Goal: Task Accomplishment & Management: Use online tool/utility

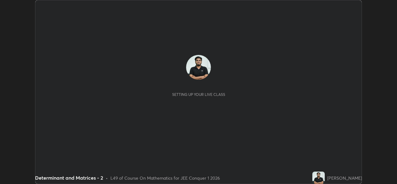
scroll to position [184, 397]
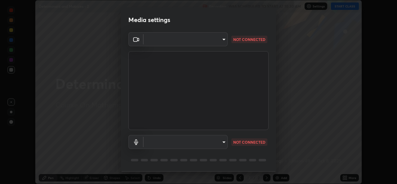
type input "de0b73f0980f6fa9b450921a8a2ec262589a733567298ed7cfed7de340c0f98a"
type input "ee5451cd7f557f866d24f5efd5cc95f4e676077231587f00bc09c28defbb90f9"
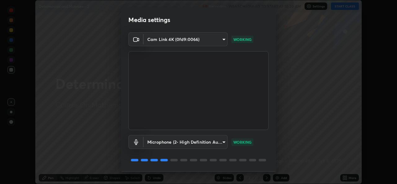
scroll to position [20, 0]
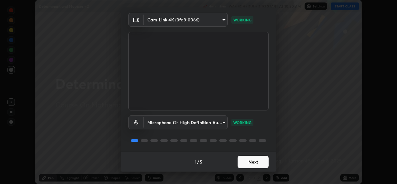
click at [249, 164] on button "Next" at bounding box center [253, 162] width 31 height 12
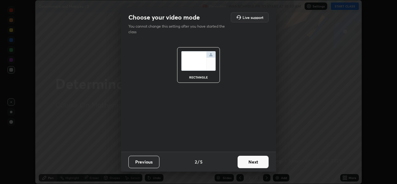
scroll to position [0, 0]
click at [251, 165] on button "Next" at bounding box center [253, 162] width 31 height 12
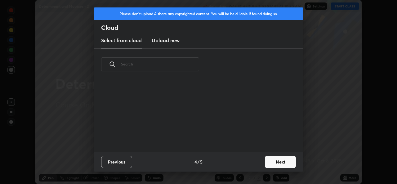
click at [274, 165] on button "Next" at bounding box center [280, 162] width 31 height 12
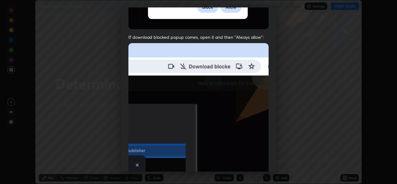
scroll to position [129, 0]
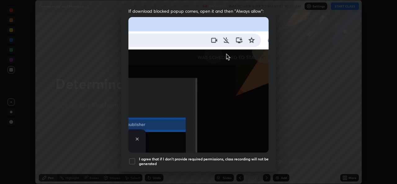
click at [133, 160] on div at bounding box center [132, 161] width 7 height 7
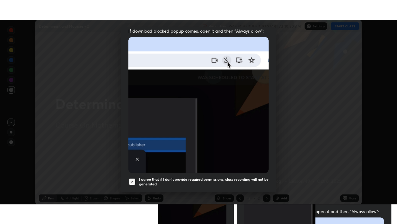
scroll to position [146, 0]
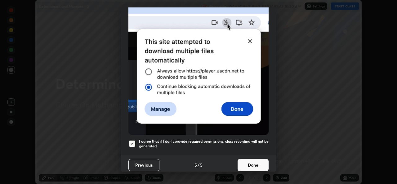
click at [250, 162] on button "Done" at bounding box center [253, 165] width 31 height 12
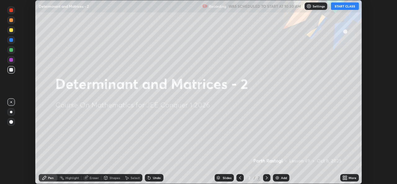
click at [279, 179] on img at bounding box center [277, 177] width 5 height 5
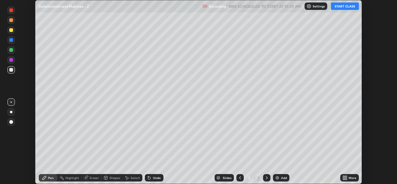
click at [351, 178] on div "More" at bounding box center [353, 177] width 8 height 3
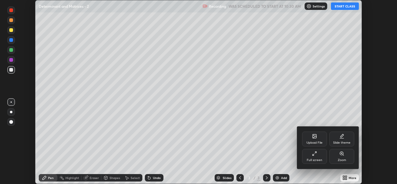
click at [317, 162] on div "Full screen" at bounding box center [314, 156] width 25 height 15
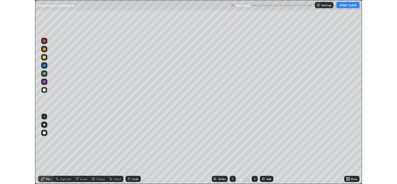
scroll to position [224, 397]
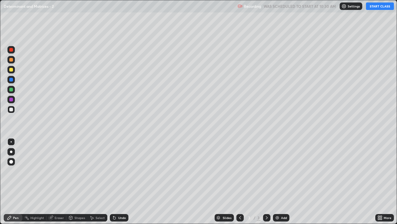
click at [378, 7] on button "START CLASS" at bounding box center [380, 5] width 28 height 7
click at [9, 154] on div at bounding box center [10, 151] width 7 height 7
click at [284, 184] on div "Add" at bounding box center [281, 217] width 16 height 7
click at [11, 88] on div at bounding box center [11, 90] width 4 height 4
click at [14, 184] on div "Pen" at bounding box center [13, 217] width 19 height 7
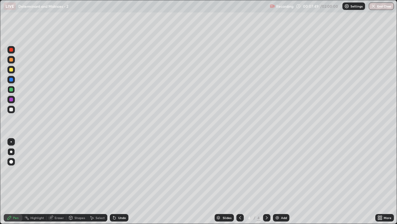
click at [280, 184] on div "Add" at bounding box center [281, 217] width 16 height 7
click at [11, 111] on div at bounding box center [10, 109] width 7 height 7
click at [11, 89] on div at bounding box center [11, 90] width 4 height 4
click at [12, 184] on icon at bounding box center [9, 217] width 5 height 5
click at [123, 184] on div "Undo" at bounding box center [119, 217] width 19 height 7
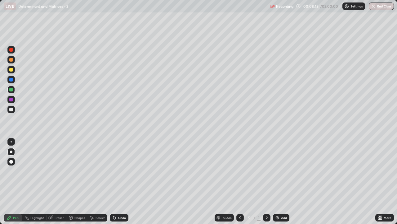
click at [121, 184] on div "Undo" at bounding box center [122, 217] width 8 height 3
click at [122, 184] on div "Undo" at bounding box center [122, 217] width 8 height 3
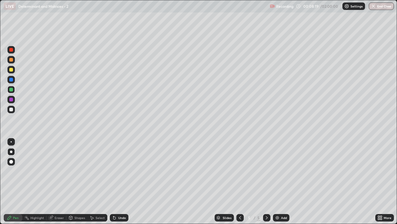
click at [122, 184] on div "Undo" at bounding box center [122, 217] width 8 height 3
click at [120, 184] on div "Undo" at bounding box center [122, 217] width 8 height 3
click at [57, 184] on div "Eraser" at bounding box center [59, 217] width 9 height 3
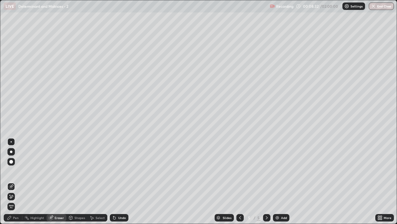
click at [10, 184] on icon at bounding box center [9, 217] width 5 height 5
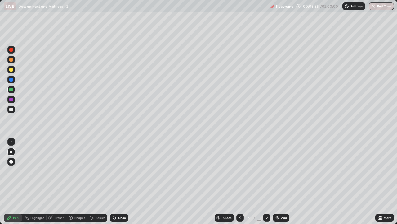
click at [34, 184] on div "Highlight" at bounding box center [37, 217] width 14 height 3
click at [14, 184] on div "Pen" at bounding box center [13, 217] width 19 height 7
click at [35, 184] on div "Highlight" at bounding box center [37, 217] width 14 height 3
click at [11, 184] on icon at bounding box center [11, 196] width 5 height 5
click at [11, 184] on icon at bounding box center [11, 186] width 5 height 5
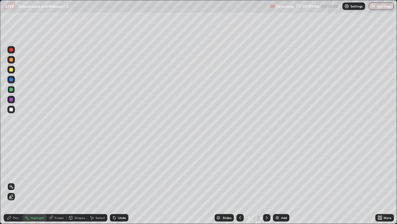
click at [11, 184] on icon at bounding box center [11, 198] width 4 height 0
click at [15, 184] on div "Pen" at bounding box center [13, 217] width 19 height 7
click at [36, 184] on div "Highlight" at bounding box center [34, 217] width 24 height 7
click at [58, 184] on div "Eraser" at bounding box center [57, 217] width 20 height 7
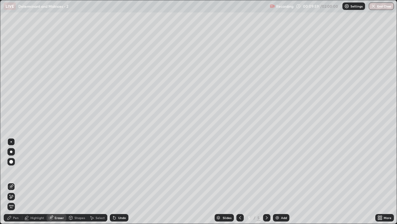
click at [15, 184] on div at bounding box center [10, 195] width 7 height 7
click at [13, 184] on div "Pen" at bounding box center [13, 217] width 19 height 7
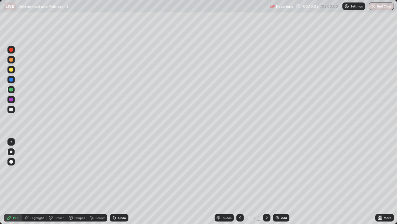
click at [31, 184] on div "Highlight" at bounding box center [34, 217] width 24 height 7
click at [13, 184] on div "Pen" at bounding box center [13, 217] width 19 height 7
click at [54, 184] on div "Eraser" at bounding box center [57, 217] width 20 height 7
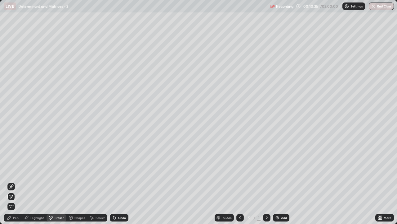
click at [35, 184] on div "Highlight" at bounding box center [37, 217] width 14 height 3
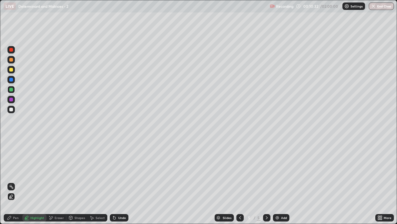
click at [12, 184] on div "Pen" at bounding box center [13, 217] width 19 height 7
click at [279, 184] on div "Add" at bounding box center [281, 217] width 16 height 7
click at [11, 110] on div at bounding box center [11, 109] width 4 height 4
click at [240, 184] on div at bounding box center [240, 217] width 7 height 7
click at [98, 184] on div "Select" at bounding box center [100, 217] width 9 height 3
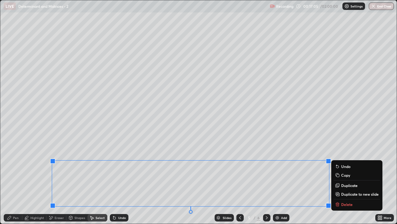
click at [349, 175] on p "Copy" at bounding box center [346, 174] width 9 height 5
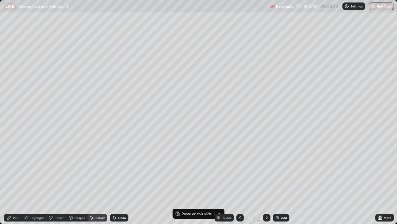
click at [267, 184] on div at bounding box center [266, 217] width 7 height 12
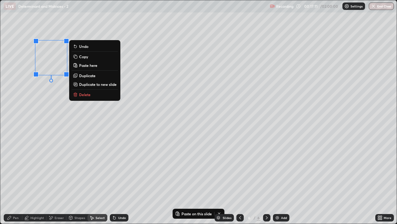
click at [88, 66] on p "Paste here" at bounding box center [88, 65] width 18 height 5
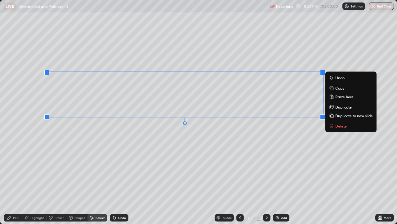
click at [53, 184] on div "Eraser" at bounding box center [57, 217] width 20 height 7
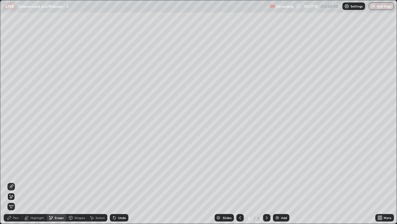
click at [97, 184] on div "Select" at bounding box center [98, 217] width 20 height 7
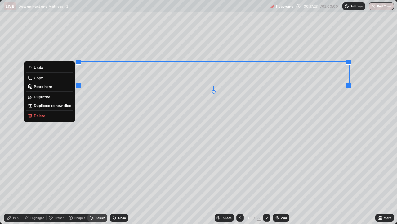
click at [289, 130] on div "0 ° Undo Copy Paste here Duplicate Duplicate to new slide Delete" at bounding box center [198, 111] width 397 height 223
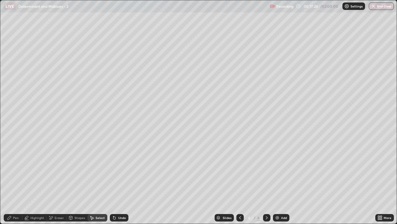
click at [385, 184] on div "More" at bounding box center [385, 217] width 19 height 7
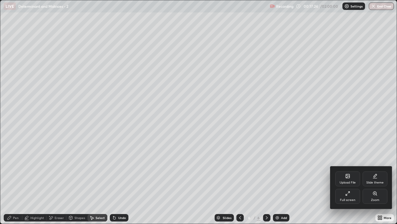
click at [351, 184] on div "Full screen" at bounding box center [348, 199] width 16 height 3
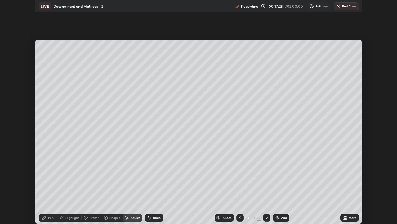
scroll to position [30862, 30649]
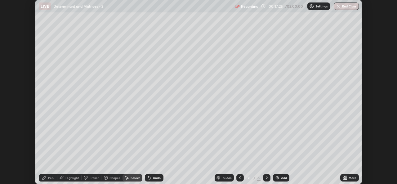
click at [349, 178] on div "More" at bounding box center [350, 177] width 19 height 7
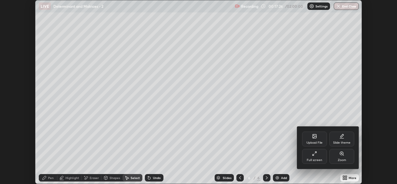
click at [318, 158] on div "Full screen" at bounding box center [314, 156] width 25 height 15
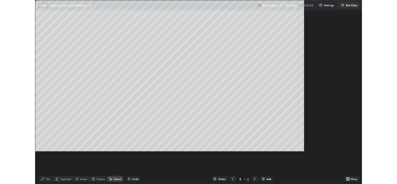
scroll to position [224, 397]
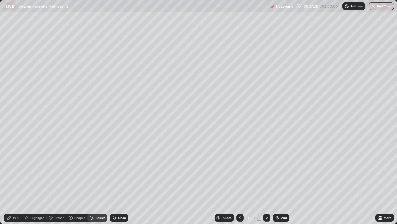
click at [16, 184] on div "Pen" at bounding box center [16, 217] width 6 height 3
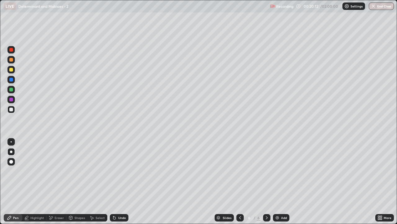
click at [120, 184] on div "Undo" at bounding box center [122, 217] width 8 height 3
click at [119, 184] on div "Undo" at bounding box center [122, 217] width 8 height 3
click at [57, 184] on div "Eraser" at bounding box center [59, 217] width 9 height 3
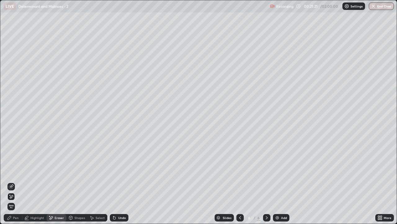
click at [16, 184] on div "Pen" at bounding box center [16, 217] width 6 height 3
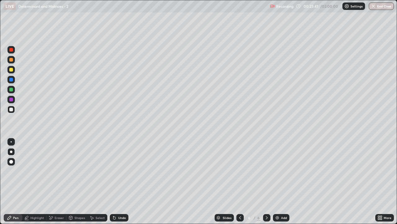
click at [285, 184] on div "Add" at bounding box center [281, 217] width 16 height 7
click at [10, 92] on div at bounding box center [10, 89] width 7 height 7
click at [121, 184] on div "Undo" at bounding box center [119, 217] width 19 height 7
click at [122, 184] on div "Undo" at bounding box center [119, 217] width 19 height 7
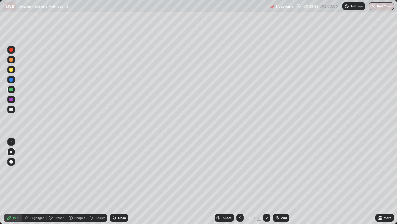
click at [119, 184] on div "Undo" at bounding box center [119, 217] width 19 height 7
click at [10, 91] on div at bounding box center [11, 90] width 4 height 4
click at [12, 109] on div at bounding box center [11, 109] width 4 height 4
click at [120, 184] on div "Undo" at bounding box center [122, 217] width 8 height 3
click at [119, 184] on div "Undo" at bounding box center [119, 217] width 19 height 7
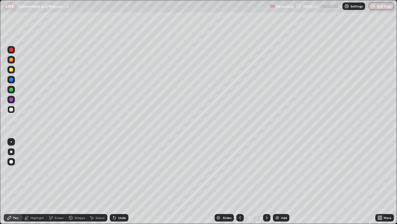
click at [119, 184] on div "Undo" at bounding box center [119, 217] width 19 height 7
click at [120, 184] on div "Undo" at bounding box center [119, 217] width 19 height 7
click at [36, 184] on div "Highlight" at bounding box center [37, 217] width 14 height 3
click at [10, 184] on icon at bounding box center [9, 217] width 5 height 5
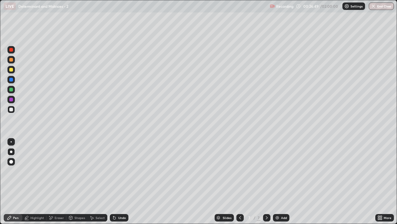
click at [117, 184] on div "Undo" at bounding box center [119, 217] width 19 height 7
click at [51, 184] on icon at bounding box center [51, 217] width 3 height 3
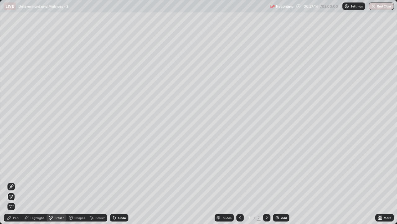
click at [30, 184] on div "Highlight" at bounding box center [34, 217] width 24 height 7
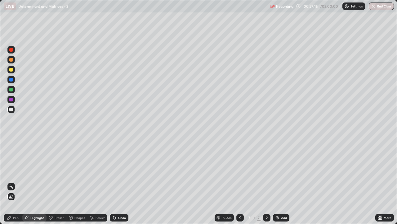
click at [12, 90] on div at bounding box center [11, 90] width 4 height 4
click at [11, 184] on div "Pen" at bounding box center [13, 217] width 19 height 7
click at [13, 108] on div at bounding box center [10, 109] width 7 height 7
click at [281, 184] on div "Add" at bounding box center [281, 217] width 16 height 7
click at [10, 89] on div at bounding box center [11, 90] width 4 height 4
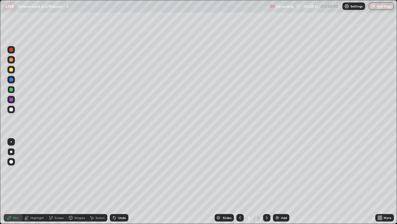
click at [12, 110] on div at bounding box center [11, 109] width 4 height 4
click at [119, 184] on div "Undo" at bounding box center [122, 217] width 8 height 3
click at [240, 184] on icon at bounding box center [240, 217] width 5 height 5
click at [240, 184] on div at bounding box center [240, 217] width 7 height 7
click at [240, 184] on div at bounding box center [240, 217] width 7 height 12
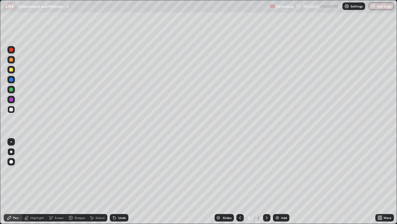
click at [266, 184] on icon at bounding box center [267, 217] width 5 height 5
click at [265, 184] on div at bounding box center [266, 217] width 7 height 7
click at [267, 184] on icon at bounding box center [267, 217] width 2 height 3
click at [283, 184] on div "Add" at bounding box center [281, 217] width 16 height 7
click at [12, 90] on div at bounding box center [11, 90] width 4 height 4
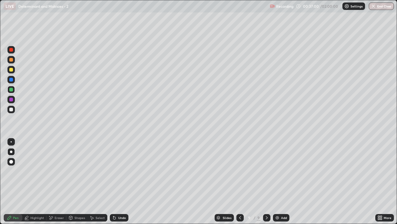
click at [11, 111] on div at bounding box center [10, 109] width 7 height 7
click at [11, 88] on div at bounding box center [11, 90] width 4 height 4
click at [114, 184] on icon at bounding box center [114, 217] width 2 height 2
click at [117, 184] on div "Undo" at bounding box center [119, 217] width 19 height 7
click at [11, 110] on div at bounding box center [11, 109] width 4 height 4
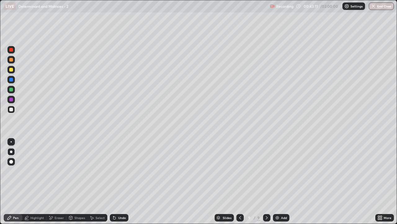
click at [281, 184] on div "Add" at bounding box center [281, 217] width 16 height 7
click at [240, 184] on div at bounding box center [239, 217] width 7 height 7
click at [267, 184] on div at bounding box center [266, 217] width 7 height 7
click at [123, 184] on div "Undo" at bounding box center [119, 217] width 19 height 7
click at [125, 184] on div "Undo" at bounding box center [119, 217] width 19 height 7
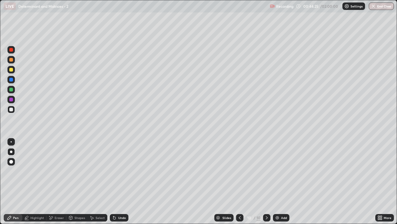
click at [119, 184] on div "Undo" at bounding box center [119, 217] width 19 height 7
click at [11, 89] on div at bounding box center [11, 90] width 4 height 4
click at [242, 184] on div at bounding box center [239, 217] width 7 height 7
click at [268, 184] on div at bounding box center [266, 217] width 7 height 7
click at [11, 110] on div at bounding box center [11, 109] width 4 height 4
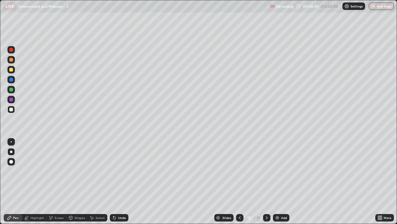
click at [12, 92] on div at bounding box center [10, 89] width 7 height 7
click at [284, 184] on div "Add" at bounding box center [281, 217] width 16 height 7
click at [10, 111] on div at bounding box center [10, 109] width 7 height 7
click at [240, 184] on icon at bounding box center [240, 217] width 5 height 5
click at [266, 184] on icon at bounding box center [267, 217] width 5 height 5
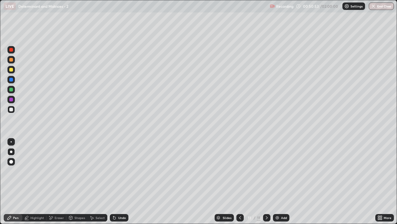
click at [11, 88] on div at bounding box center [11, 90] width 4 height 4
click at [11, 109] on div at bounding box center [11, 109] width 4 height 4
click at [121, 184] on div "Undo" at bounding box center [122, 217] width 8 height 3
click at [282, 184] on div "Add" at bounding box center [281, 217] width 16 height 7
click at [238, 184] on div at bounding box center [240, 217] width 7 height 12
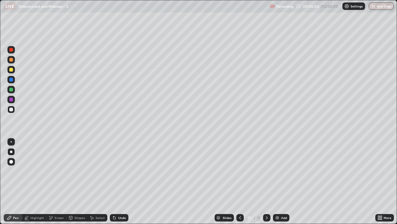
click at [265, 184] on icon at bounding box center [267, 217] width 5 height 5
click at [116, 184] on div "Undo" at bounding box center [119, 217] width 19 height 7
click at [120, 184] on div "Undo" at bounding box center [122, 217] width 8 height 3
click at [120, 184] on div "Undo" at bounding box center [119, 217] width 19 height 7
click at [97, 184] on div "Select" at bounding box center [98, 217] width 20 height 7
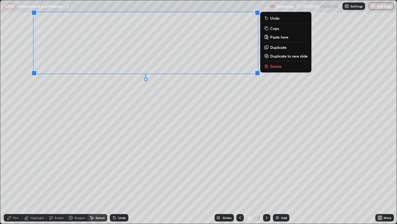
click at [269, 57] on icon at bounding box center [266, 55] width 5 height 5
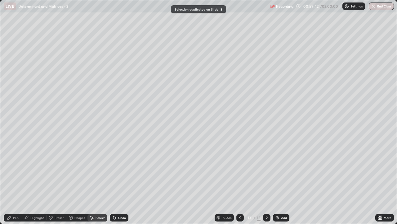
click at [383, 184] on div "More" at bounding box center [385, 217] width 19 height 7
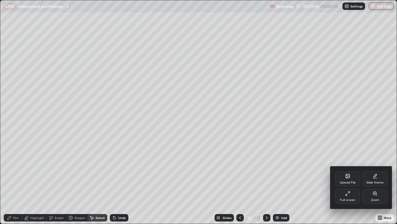
click at [343, 184] on div "Full screen" at bounding box center [348, 195] width 25 height 15
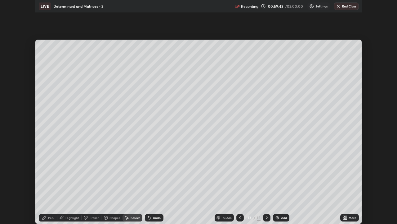
scroll to position [30862, 30649]
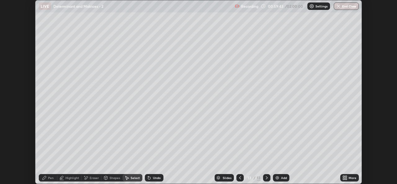
click at [346, 178] on icon at bounding box center [347, 179] width 2 height 2
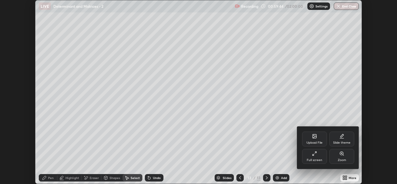
click at [315, 156] on icon at bounding box center [314, 153] width 5 height 5
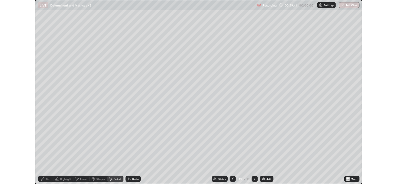
scroll to position [224, 397]
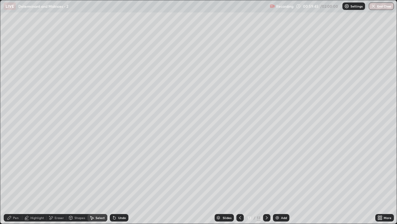
click at [14, 184] on div "Pen" at bounding box center [13, 217] width 19 height 7
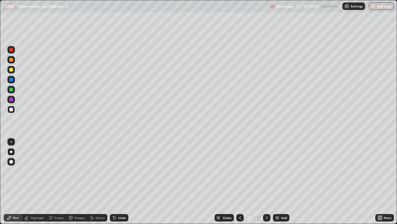
click at [55, 184] on div "Eraser" at bounding box center [57, 217] width 20 height 7
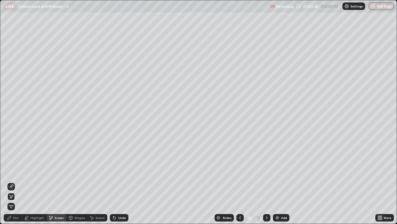
click at [16, 184] on div "Pen" at bounding box center [13, 217] width 19 height 7
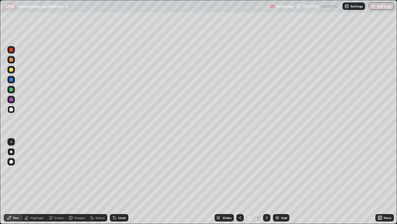
click at [52, 184] on div "Eraser" at bounding box center [57, 217] width 20 height 7
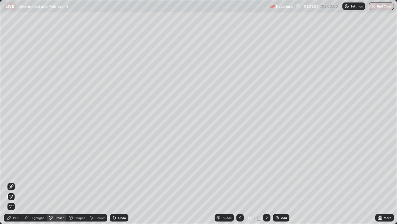
click at [16, 184] on div "Pen" at bounding box center [13, 217] width 19 height 7
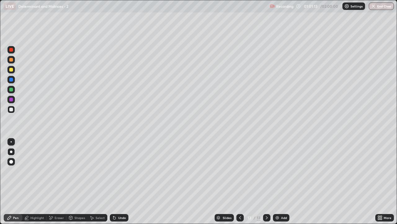
click at [118, 184] on div "Undo" at bounding box center [119, 217] width 19 height 7
click at [284, 184] on div "Add" at bounding box center [281, 217] width 16 height 7
click at [120, 184] on div "Undo" at bounding box center [119, 217] width 19 height 7
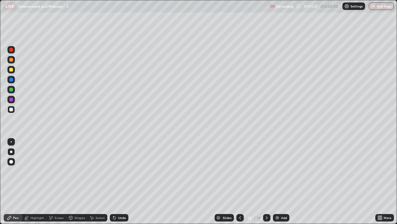
click at [122, 184] on div "Undo" at bounding box center [119, 217] width 19 height 7
click at [239, 184] on icon at bounding box center [240, 217] width 5 height 5
click at [265, 184] on div at bounding box center [266, 217] width 7 height 7
click at [56, 184] on div "Eraser" at bounding box center [57, 217] width 20 height 7
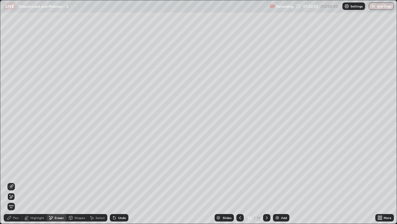
click at [237, 184] on div at bounding box center [240, 217] width 7 height 7
click at [96, 184] on div "Select" at bounding box center [98, 217] width 20 height 7
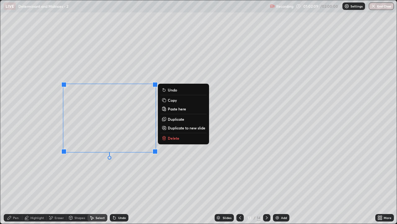
click at [171, 99] on p "Copy" at bounding box center [172, 99] width 9 height 5
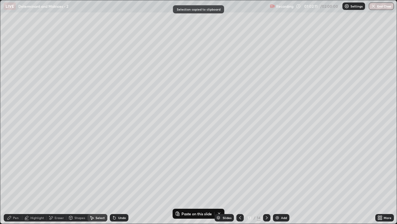
click at [267, 184] on div at bounding box center [266, 217] width 7 height 12
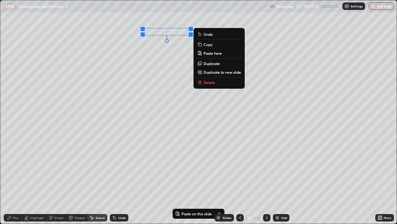
click at [210, 53] on p "Paste here" at bounding box center [213, 53] width 18 height 5
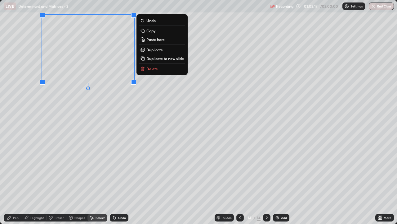
click at [314, 184] on div "0 ° Undo Copy Paste here Duplicate Duplicate to new slide Delete" at bounding box center [198, 111] width 397 height 223
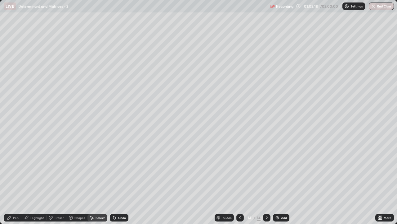
click at [381, 184] on icon at bounding box center [382, 219] width 2 height 2
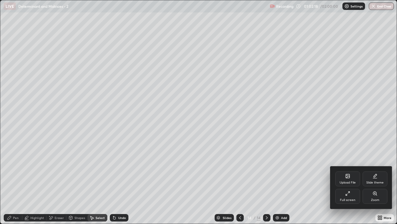
click at [351, 184] on div "Full screen" at bounding box center [348, 199] width 16 height 3
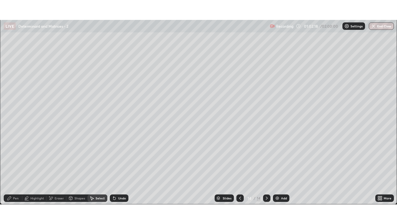
scroll to position [30862, 30649]
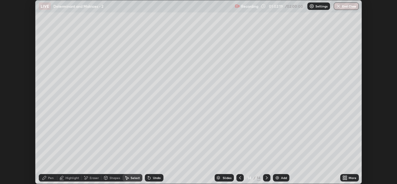
click at [352, 177] on div "More" at bounding box center [353, 177] width 8 height 3
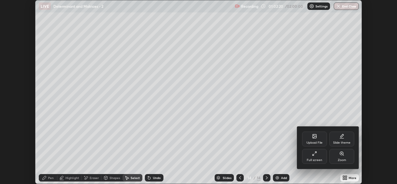
click at [320, 158] on div "Full screen" at bounding box center [314, 156] width 25 height 15
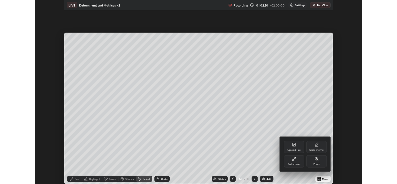
scroll to position [224, 397]
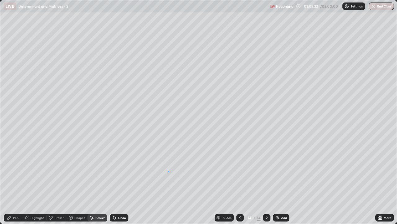
click at [168, 171] on div "0 ° Undo Copy Paste here Duplicate Duplicate to new slide Delete" at bounding box center [198, 111] width 397 height 223
click at [15, 184] on div "Pen" at bounding box center [13, 217] width 19 height 7
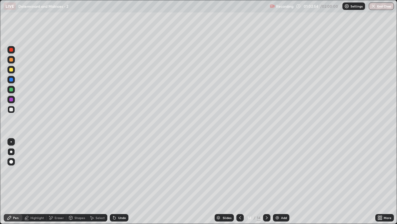
click at [241, 184] on icon at bounding box center [240, 217] width 5 height 5
click at [240, 184] on div at bounding box center [240, 217] width 7 height 7
click at [98, 184] on div "Select" at bounding box center [100, 217] width 9 height 3
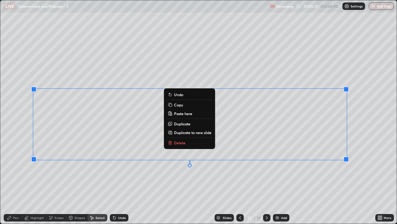
click at [197, 133] on p "Duplicate to new slide" at bounding box center [193, 132] width 38 height 5
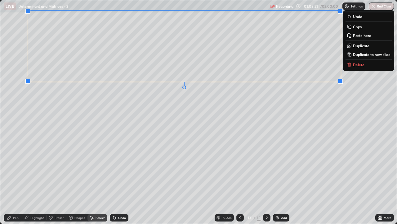
click at [56, 184] on div "Eraser" at bounding box center [57, 217] width 20 height 7
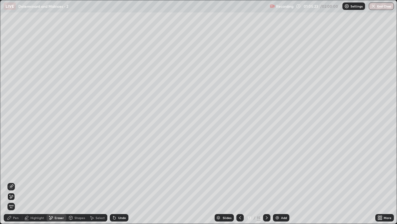
click at [382, 184] on div "More" at bounding box center [385, 217] width 19 height 7
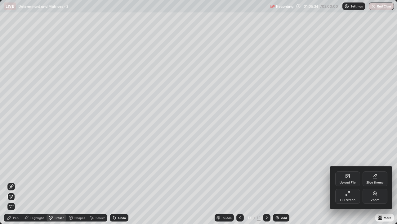
click at [348, 184] on div "Full screen" at bounding box center [348, 195] width 25 height 15
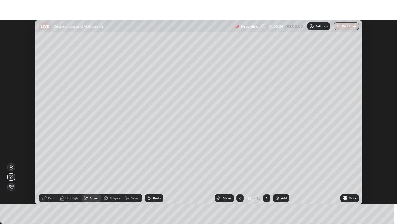
scroll to position [30862, 30649]
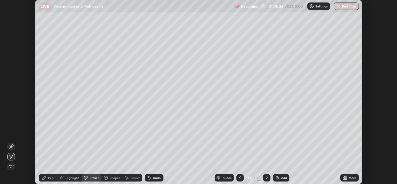
click at [350, 177] on div "More" at bounding box center [353, 177] width 8 height 3
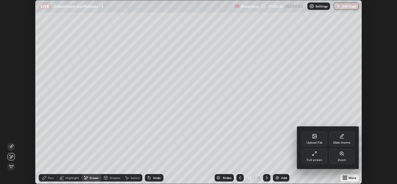
click at [318, 159] on div "Full screen" at bounding box center [315, 160] width 16 height 3
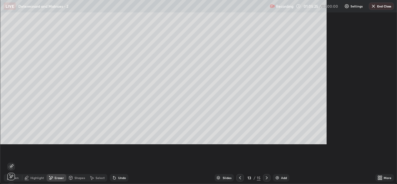
scroll to position [224, 397]
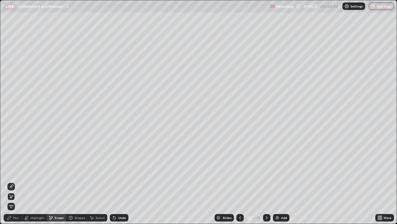
click at [16, 184] on div "Pen" at bounding box center [13, 217] width 19 height 7
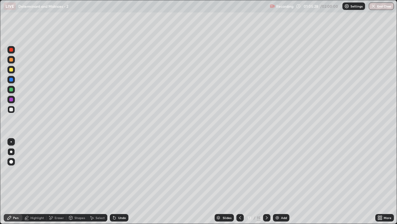
click at [12, 88] on div at bounding box center [11, 90] width 4 height 4
click at [282, 184] on div "Add" at bounding box center [281, 217] width 16 height 7
click at [239, 184] on icon at bounding box center [240, 217] width 5 height 5
click at [265, 184] on div at bounding box center [266, 217] width 7 height 7
click at [239, 184] on icon at bounding box center [240, 217] width 5 height 5
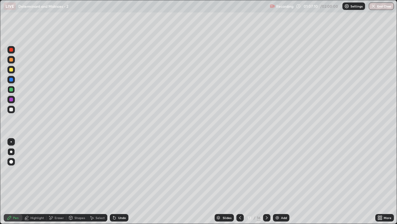
click at [267, 184] on div at bounding box center [266, 217] width 7 height 12
click at [238, 184] on div at bounding box center [240, 217] width 7 height 7
click at [266, 184] on icon at bounding box center [267, 217] width 5 height 5
click at [57, 184] on div "Eraser" at bounding box center [57, 217] width 20 height 7
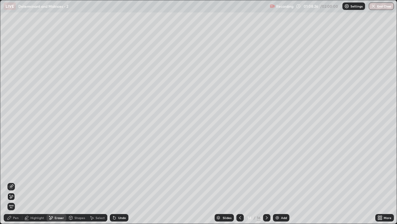
click at [11, 184] on icon at bounding box center [11, 186] width 5 height 5
click at [15, 184] on div "Pen" at bounding box center [13, 217] width 19 height 7
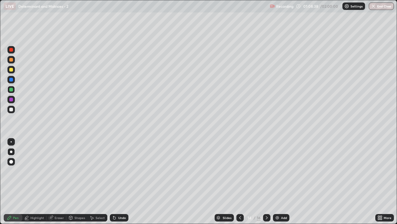
click at [118, 184] on div "Undo" at bounding box center [122, 217] width 8 height 3
click at [239, 184] on div at bounding box center [240, 217] width 7 height 12
click at [240, 184] on div at bounding box center [240, 217] width 7 height 7
click at [266, 184] on icon at bounding box center [267, 217] width 5 height 5
click at [267, 184] on icon at bounding box center [267, 217] width 5 height 5
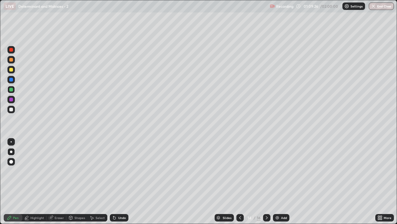
click at [240, 184] on div at bounding box center [240, 217] width 7 height 7
click at [266, 184] on div at bounding box center [266, 217] width 7 height 12
click at [239, 184] on icon at bounding box center [240, 217] width 5 height 5
click at [267, 184] on div at bounding box center [266, 217] width 7 height 12
click at [239, 184] on icon at bounding box center [240, 217] width 5 height 5
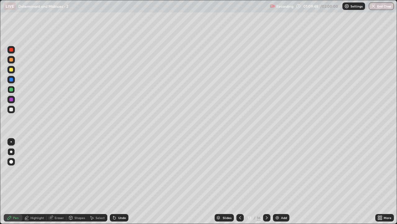
click at [266, 184] on icon at bounding box center [267, 217] width 5 height 5
click at [237, 184] on div at bounding box center [240, 217] width 7 height 7
click at [266, 184] on div at bounding box center [266, 217] width 7 height 12
click at [52, 184] on div "Eraser" at bounding box center [57, 217] width 20 height 7
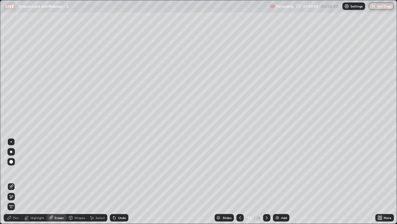
click at [15, 184] on div "Pen" at bounding box center [16, 217] width 6 height 3
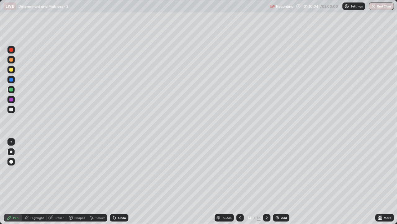
click at [238, 184] on div at bounding box center [240, 217] width 7 height 12
click at [266, 184] on div at bounding box center [266, 217] width 7 height 12
click at [240, 184] on div at bounding box center [240, 217] width 7 height 7
click at [240, 184] on icon at bounding box center [240, 217] width 5 height 5
click at [265, 184] on icon at bounding box center [267, 217] width 5 height 5
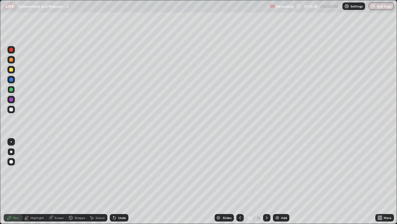
click at [266, 184] on icon at bounding box center [267, 217] width 5 height 5
click at [240, 184] on icon at bounding box center [240, 217] width 2 height 3
click at [241, 184] on div at bounding box center [240, 217] width 7 height 7
click at [98, 184] on div "Select" at bounding box center [98, 217] width 20 height 7
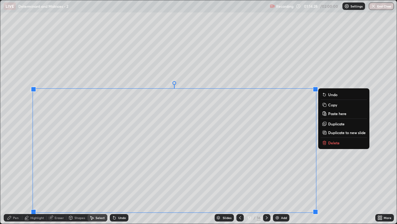
click at [336, 134] on p "Duplicate to new slide" at bounding box center [347, 132] width 38 height 5
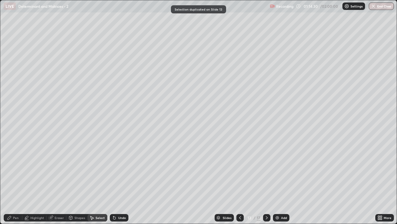
click at [57, 184] on div "Eraser" at bounding box center [57, 217] width 20 height 7
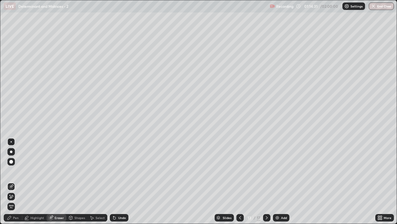
click at [12, 184] on icon at bounding box center [11, 196] width 5 height 5
click at [99, 184] on div "Select" at bounding box center [100, 217] width 9 height 3
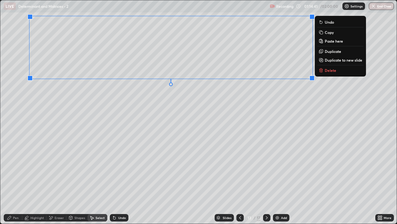
click at [282, 149] on div "0 ° Undo Copy Paste here Duplicate Duplicate to new slide Delete" at bounding box center [198, 111] width 397 height 223
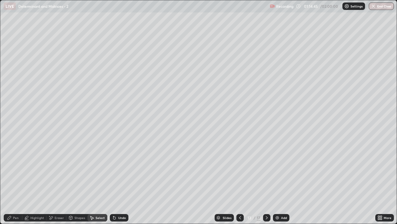
click at [266, 184] on div at bounding box center [266, 217] width 7 height 7
click at [266, 184] on div at bounding box center [266, 217] width 7 height 12
click at [381, 184] on icon at bounding box center [382, 219] width 2 height 2
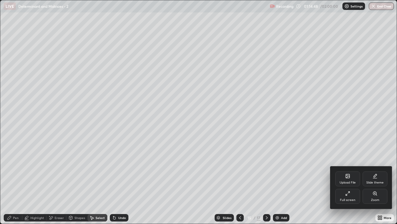
click at [351, 184] on div "Full screen" at bounding box center [348, 199] width 16 height 3
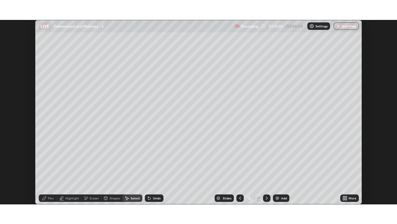
scroll to position [30862, 30649]
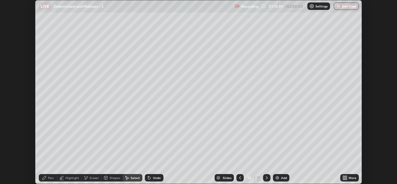
click at [351, 179] on div "More" at bounding box center [353, 177] width 8 height 3
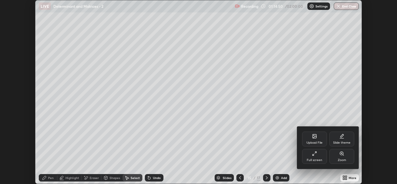
click at [316, 159] on div "Full screen" at bounding box center [315, 160] width 16 height 3
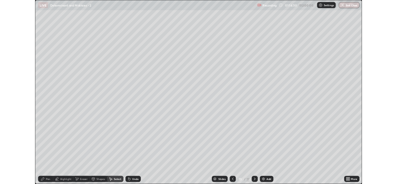
scroll to position [224, 397]
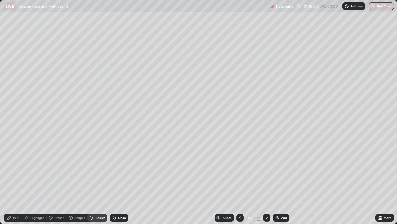
click at [241, 184] on icon at bounding box center [240, 217] width 5 height 5
click at [240, 184] on div at bounding box center [240, 217] width 7 height 7
click at [15, 184] on div "Pen" at bounding box center [13, 217] width 19 height 7
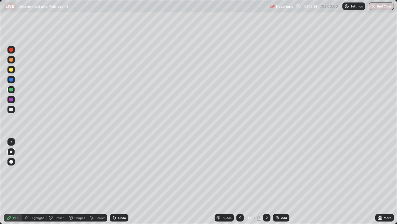
click at [266, 184] on div at bounding box center [266, 217] width 7 height 12
click at [268, 184] on div at bounding box center [266, 217] width 7 height 7
click at [266, 184] on div at bounding box center [266, 217] width 7 height 7
click at [265, 184] on div at bounding box center [266, 217] width 7 height 12
click at [287, 184] on div "Add" at bounding box center [281, 217] width 16 height 7
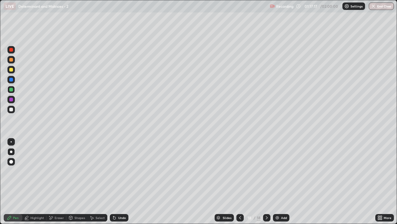
click at [12, 89] on div at bounding box center [11, 90] width 4 height 4
click at [121, 184] on div "Undo" at bounding box center [122, 217] width 8 height 3
click at [12, 110] on div at bounding box center [11, 109] width 4 height 4
click at [95, 184] on div "Select" at bounding box center [98, 217] width 20 height 7
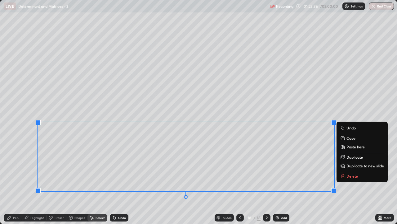
click at [355, 166] on p "Duplicate to new slide" at bounding box center [366, 165] width 38 height 5
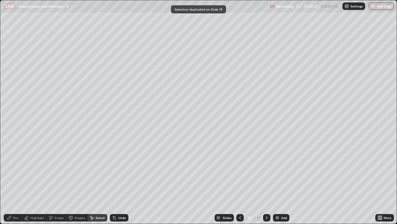
click at [240, 184] on icon at bounding box center [240, 217] width 5 height 5
click at [56, 184] on div "Eraser" at bounding box center [59, 217] width 9 height 3
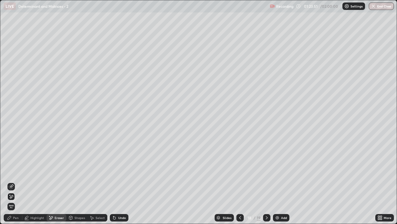
click at [14, 184] on div "Pen" at bounding box center [16, 217] width 6 height 3
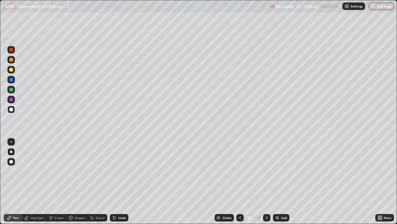
click at [55, 184] on div "Eraser" at bounding box center [59, 217] width 9 height 3
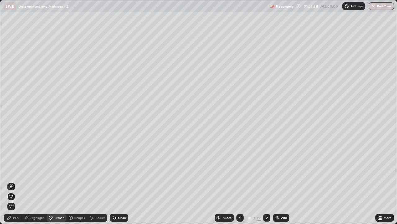
click at [16, 184] on div "Pen" at bounding box center [16, 217] width 6 height 3
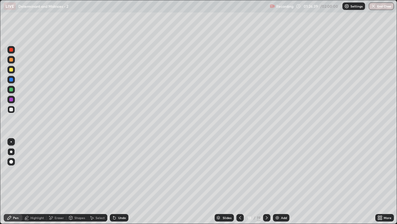
click at [265, 184] on icon at bounding box center [267, 217] width 5 height 5
click at [97, 184] on div "Select" at bounding box center [98, 217] width 20 height 7
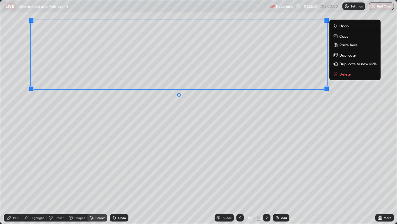
click at [335, 150] on div "0 ° Undo Copy Paste here Duplicate Duplicate to new slide Delete" at bounding box center [198, 111] width 397 height 223
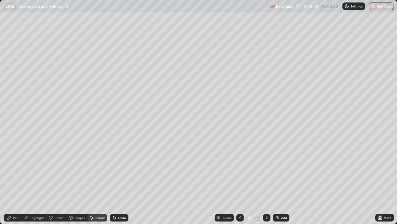
click at [381, 184] on icon at bounding box center [382, 219] width 2 height 2
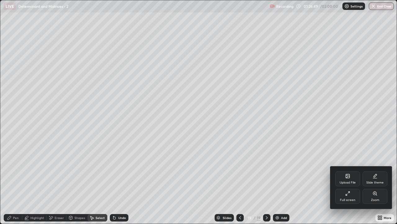
click at [340, 184] on div "Full screen" at bounding box center [348, 195] width 25 height 15
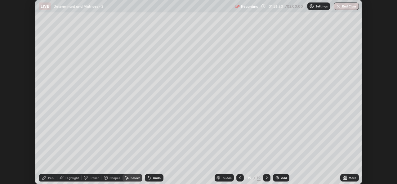
click at [346, 177] on icon at bounding box center [347, 177] width 2 height 2
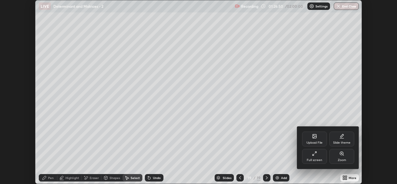
click at [316, 159] on div "Full screen" at bounding box center [315, 160] width 16 height 3
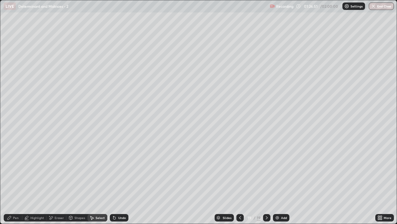
scroll to position [224, 397]
click at [11, 184] on div "Pen" at bounding box center [13, 217] width 19 height 7
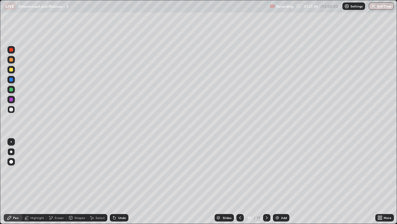
click at [11, 89] on div at bounding box center [11, 90] width 4 height 4
click at [283, 184] on div "Add" at bounding box center [281, 217] width 16 height 7
click at [240, 184] on div at bounding box center [239, 217] width 7 height 7
click at [12, 184] on div "Pen" at bounding box center [13, 217] width 19 height 7
click at [11, 110] on div at bounding box center [11, 109] width 4 height 4
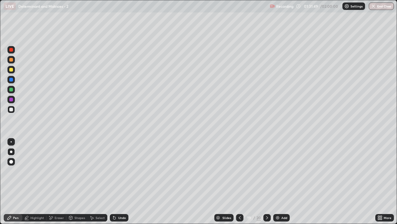
click at [241, 184] on icon at bounding box center [240, 217] width 5 height 5
click at [266, 184] on icon at bounding box center [267, 217] width 2 height 3
click at [267, 184] on icon at bounding box center [267, 217] width 5 height 5
click at [238, 184] on icon at bounding box center [240, 217] width 5 height 5
click at [267, 184] on icon at bounding box center [267, 217] width 5 height 5
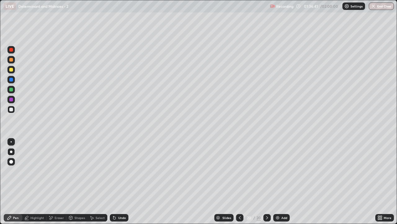
click at [14, 109] on div at bounding box center [10, 109] width 7 height 7
click at [119, 184] on div "Undo" at bounding box center [119, 217] width 19 height 7
click at [57, 184] on div "Eraser" at bounding box center [57, 217] width 20 height 7
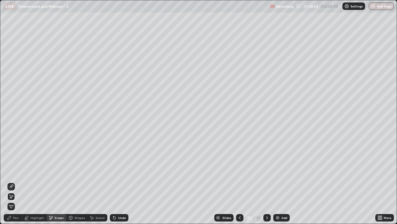
click at [16, 184] on div "Pen" at bounding box center [13, 217] width 19 height 7
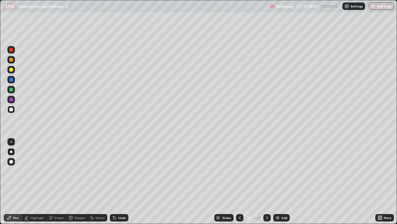
click at [55, 184] on div "Eraser" at bounding box center [57, 217] width 20 height 7
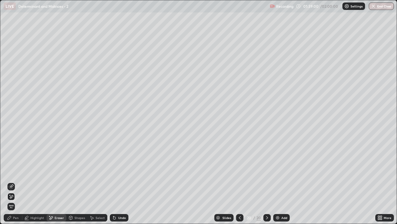
click at [12, 184] on div "Pen" at bounding box center [13, 217] width 19 height 7
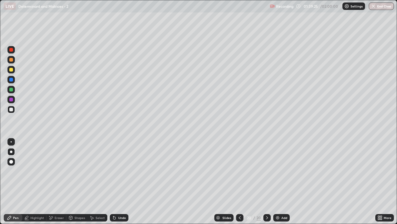
click at [119, 184] on div "Undo" at bounding box center [122, 217] width 8 height 3
click at [117, 184] on div "Undo" at bounding box center [119, 217] width 19 height 7
click at [119, 184] on div "Undo" at bounding box center [119, 217] width 19 height 7
click at [119, 184] on div "Undo" at bounding box center [122, 217] width 8 height 3
click at [53, 184] on icon at bounding box center [50, 217] width 5 height 5
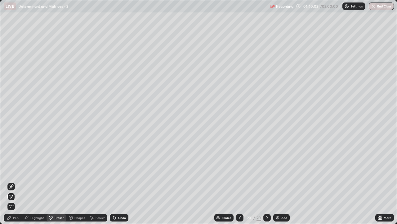
click at [12, 184] on icon at bounding box center [11, 186] width 5 height 5
click at [14, 184] on div "Pen" at bounding box center [13, 217] width 19 height 7
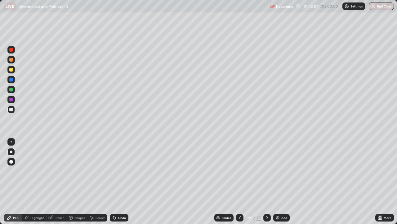
click at [14, 71] on div at bounding box center [10, 69] width 7 height 7
click at [120, 184] on div "Undo" at bounding box center [122, 217] width 8 height 3
click at [119, 184] on div "Undo" at bounding box center [122, 217] width 8 height 3
click at [280, 184] on div "Add" at bounding box center [282, 217] width 16 height 7
click at [241, 184] on icon at bounding box center [240, 217] width 5 height 5
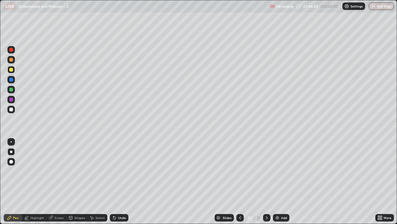
click at [267, 184] on icon at bounding box center [267, 217] width 5 height 5
click at [239, 184] on icon at bounding box center [240, 217] width 5 height 5
click at [266, 184] on icon at bounding box center [267, 217] width 5 height 5
click at [122, 184] on div "Undo" at bounding box center [122, 217] width 8 height 3
click at [14, 184] on div "Pen" at bounding box center [13, 217] width 19 height 7
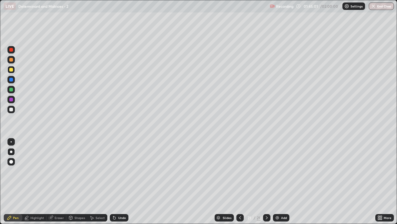
click at [239, 184] on div at bounding box center [240, 217] width 7 height 12
click at [265, 184] on div at bounding box center [266, 217] width 7 height 12
click at [114, 184] on div "Undo" at bounding box center [119, 217] width 19 height 7
click at [117, 184] on div "Undo" at bounding box center [119, 217] width 19 height 7
click at [53, 184] on div "Eraser" at bounding box center [57, 217] width 20 height 7
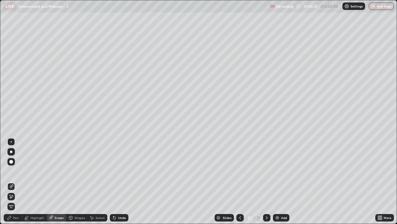
click at [11, 184] on div "Pen" at bounding box center [13, 217] width 19 height 7
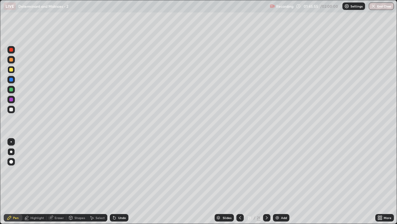
click at [240, 184] on icon at bounding box center [240, 217] width 5 height 5
click at [266, 184] on icon at bounding box center [267, 217] width 2 height 3
click at [241, 184] on div at bounding box center [240, 217] width 7 height 7
click at [266, 184] on icon at bounding box center [267, 217] width 5 height 5
click at [241, 184] on div at bounding box center [240, 217] width 7 height 12
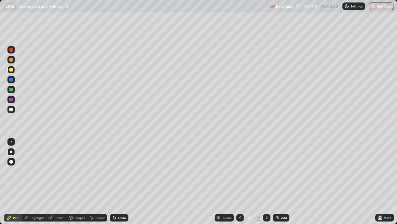
click at [265, 184] on div at bounding box center [266, 217] width 7 height 12
click at [237, 184] on div at bounding box center [240, 217] width 7 height 7
click at [119, 184] on div "Undo" at bounding box center [122, 217] width 8 height 3
click at [119, 184] on div "Undo" at bounding box center [119, 217] width 19 height 7
click at [118, 184] on div "Undo" at bounding box center [119, 217] width 19 height 7
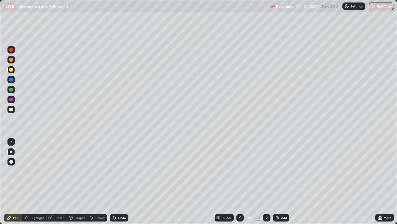
click at [120, 184] on div "Undo" at bounding box center [119, 217] width 19 height 7
click at [266, 184] on icon at bounding box center [267, 217] width 5 height 5
click at [239, 184] on icon at bounding box center [240, 217] width 2 height 3
click at [266, 184] on icon at bounding box center [267, 217] width 5 height 5
click at [11, 109] on div at bounding box center [11, 109] width 4 height 4
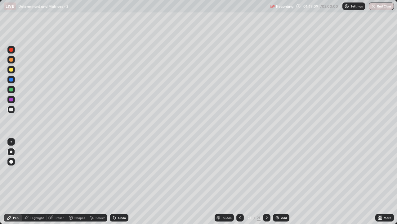
click at [10, 89] on div at bounding box center [11, 90] width 4 height 4
click at [283, 184] on div "Add" at bounding box center [281, 217] width 16 height 7
click at [11, 90] on div at bounding box center [11, 90] width 4 height 4
click at [12, 111] on div at bounding box center [11, 109] width 4 height 4
click at [120, 184] on div "Undo" at bounding box center [122, 217] width 8 height 3
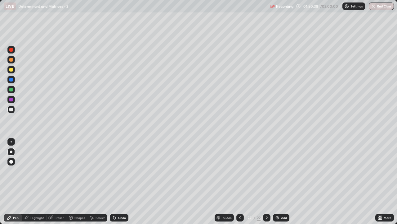
click at [56, 184] on div "Eraser" at bounding box center [59, 217] width 9 height 3
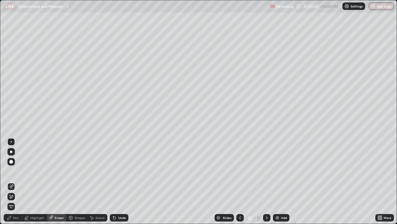
click at [13, 184] on div "Pen" at bounding box center [13, 217] width 19 height 7
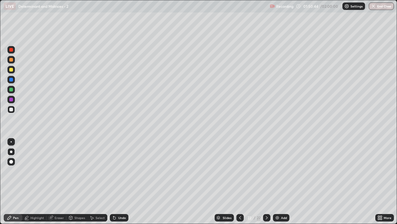
click at [53, 184] on div "Eraser" at bounding box center [57, 217] width 20 height 7
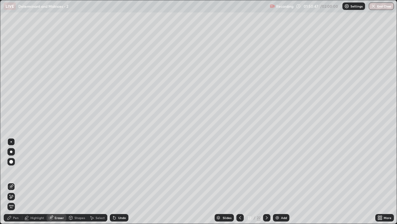
click at [16, 184] on div "Pen" at bounding box center [16, 217] width 6 height 3
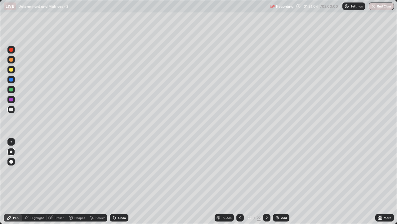
click at [55, 184] on div "Eraser" at bounding box center [59, 217] width 9 height 3
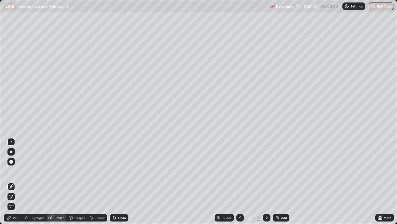
click at [15, 184] on div "Pen" at bounding box center [13, 217] width 19 height 7
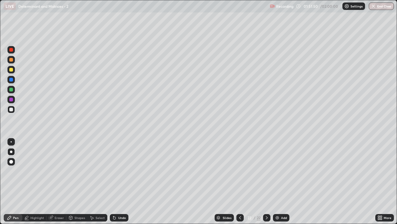
click at [55, 184] on div "Eraser" at bounding box center [59, 217] width 9 height 3
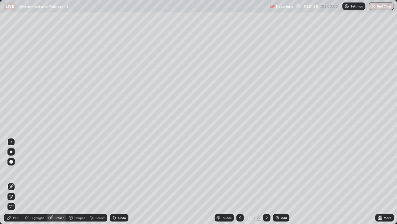
click at [15, 184] on div "Pen" at bounding box center [13, 217] width 19 height 7
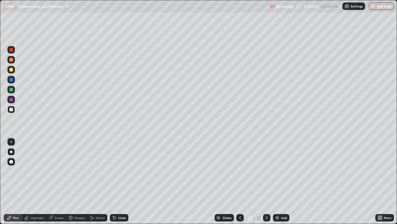
click at [55, 184] on div "Eraser" at bounding box center [59, 217] width 9 height 3
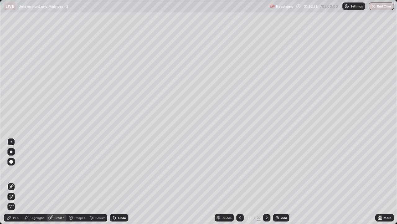
click at [12, 184] on div "Pen" at bounding box center [13, 217] width 19 height 7
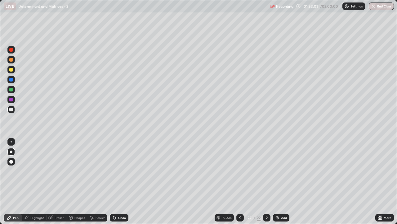
click at [11, 88] on div at bounding box center [11, 90] width 4 height 4
click at [54, 184] on div "Eraser" at bounding box center [57, 217] width 20 height 7
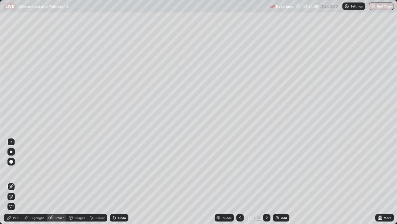
click at [121, 184] on div "Undo" at bounding box center [122, 217] width 8 height 3
click at [11, 184] on icon at bounding box center [9, 217] width 5 height 5
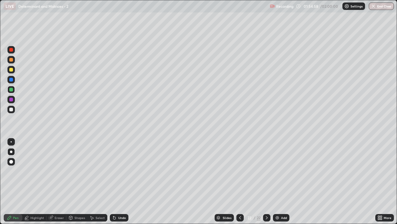
click at [280, 184] on div "Add" at bounding box center [281, 217] width 16 height 7
click at [238, 184] on div at bounding box center [239, 217] width 7 height 7
click at [265, 184] on div at bounding box center [266, 217] width 7 height 12
click at [54, 184] on div "Eraser" at bounding box center [57, 217] width 20 height 7
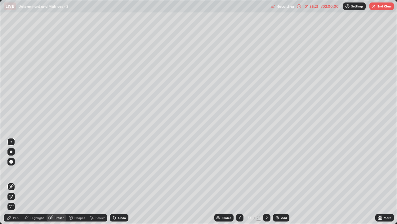
click at [11, 184] on icon at bounding box center [9, 217] width 5 height 5
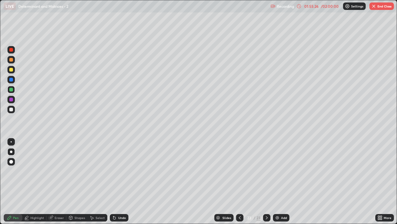
click at [114, 184] on icon at bounding box center [114, 217] width 2 height 2
click at [114, 184] on div "Undo" at bounding box center [119, 217] width 19 height 7
click at [117, 184] on div "Undo" at bounding box center [119, 217] width 19 height 7
click at [238, 184] on icon at bounding box center [240, 217] width 5 height 5
click at [239, 184] on icon at bounding box center [240, 217] width 5 height 5
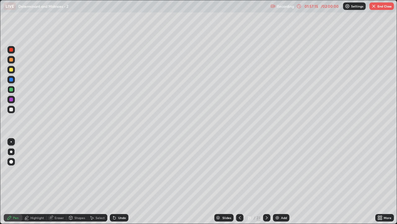
click at [265, 184] on icon at bounding box center [267, 217] width 5 height 5
click at [12, 110] on div at bounding box center [11, 109] width 4 height 4
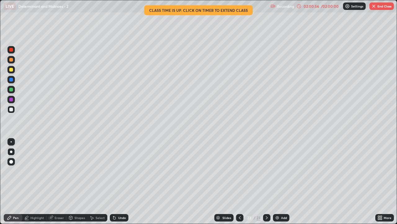
click at [121, 184] on div "Undo" at bounding box center [122, 217] width 8 height 3
click at [377, 6] on button "End Class" at bounding box center [382, 5] width 25 height 7
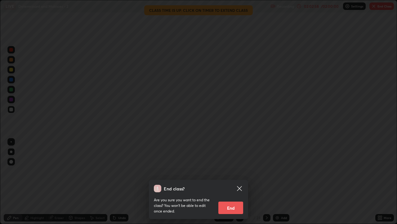
click at [231, 184] on button "End" at bounding box center [231, 207] width 25 height 12
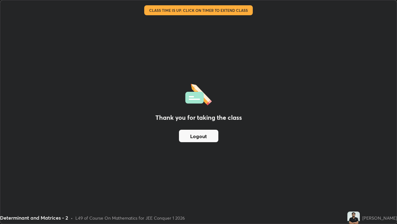
click at [204, 136] on button "Logout" at bounding box center [198, 135] width 39 height 12
